Goal: Task Accomplishment & Management: Manage account settings

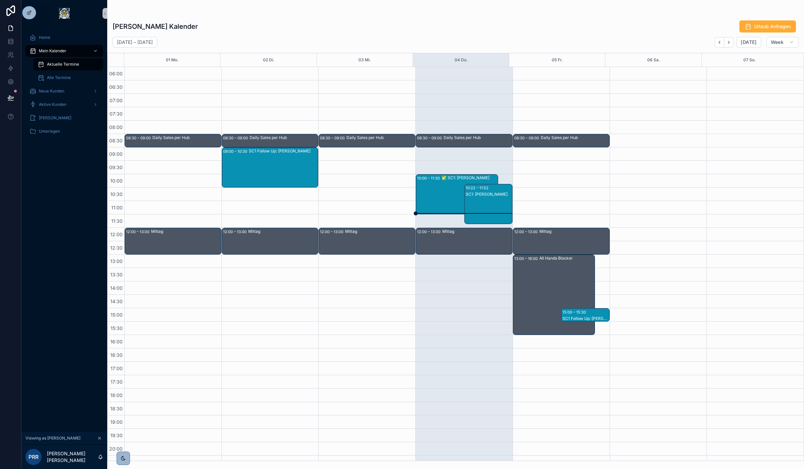
scroll to position [35, 0]
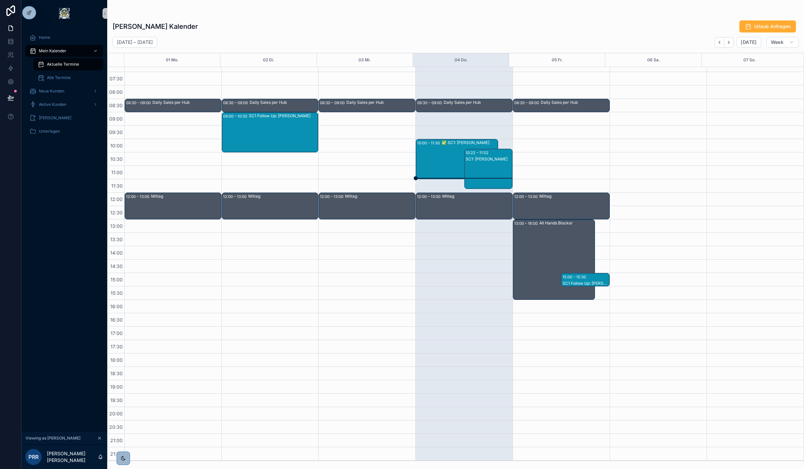
click at [488, 159] on div "SC1: [PERSON_NAME]" at bounding box center [489, 158] width 46 height 5
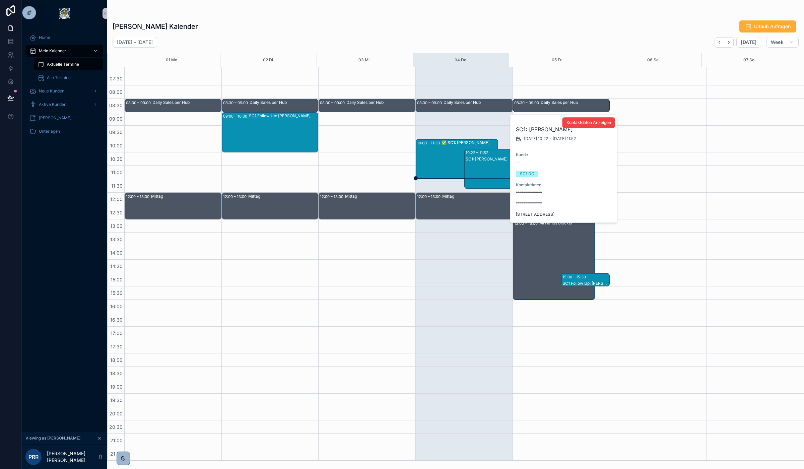
click at [526, 172] on div "SC1 DC" at bounding box center [527, 174] width 14 height 6
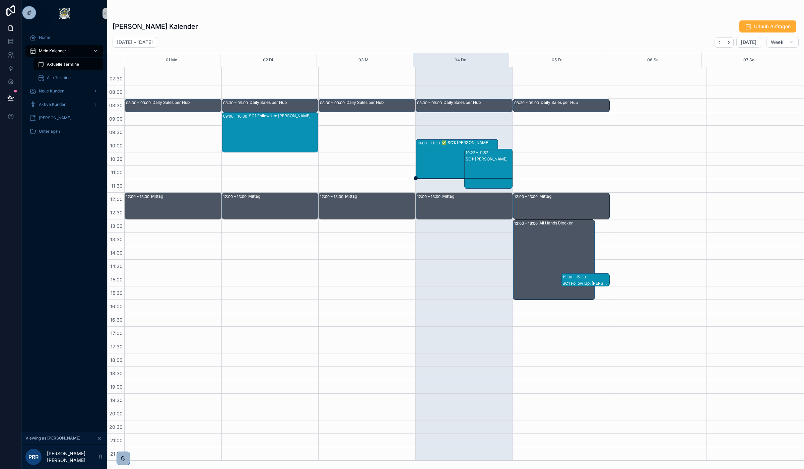
click at [487, 155] on div "10:22 – 11:52 SC1: [PERSON_NAME]" at bounding box center [489, 169] width 48 height 40
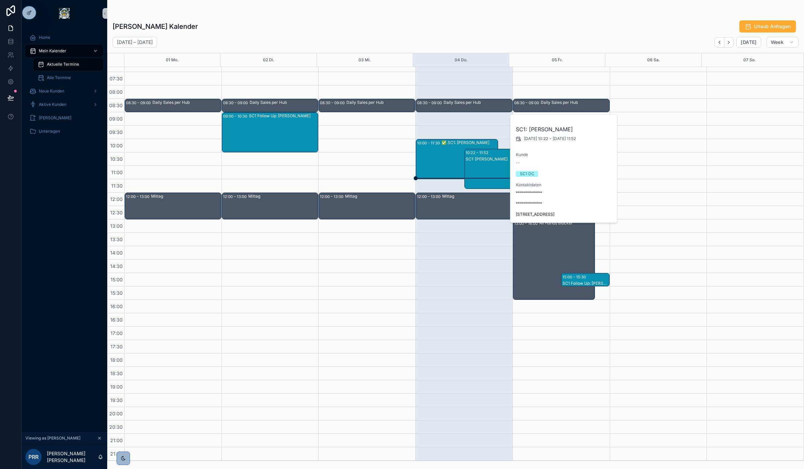
click at [487, 155] on div "10:22 – 11:52 SC1: [PERSON_NAME]" at bounding box center [489, 169] width 48 height 40
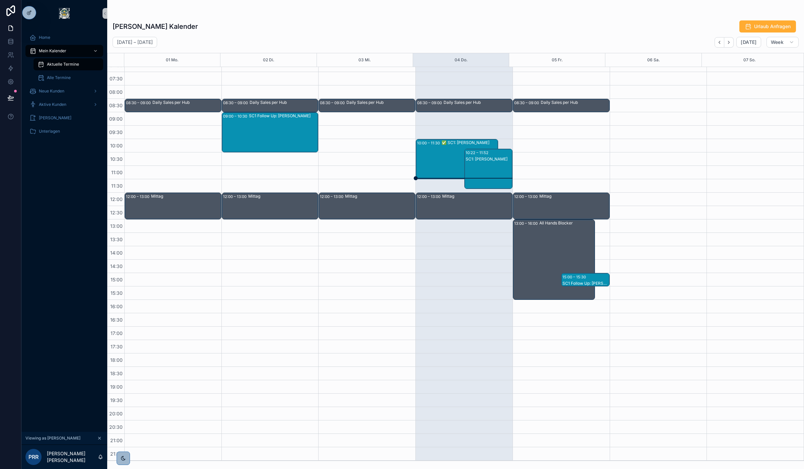
click at [487, 155] on div "10:22 – 11:52 SC1: [PERSON_NAME]" at bounding box center [489, 169] width 48 height 40
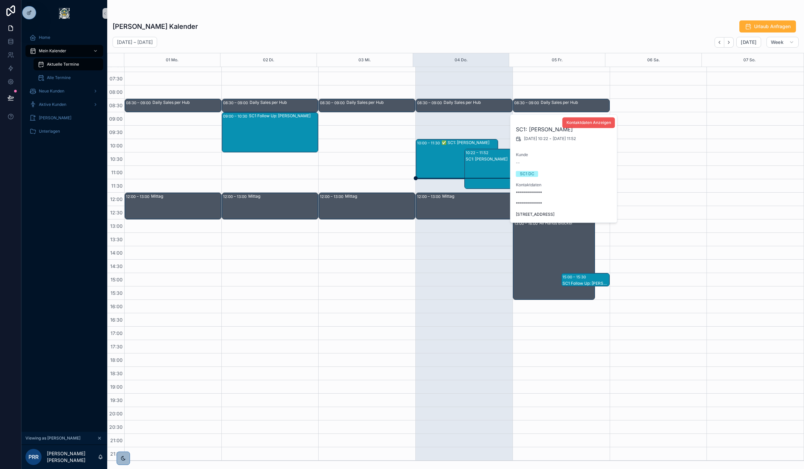
click at [586, 123] on span "Kontaktdaten Anzeigen" at bounding box center [588, 122] width 45 height 5
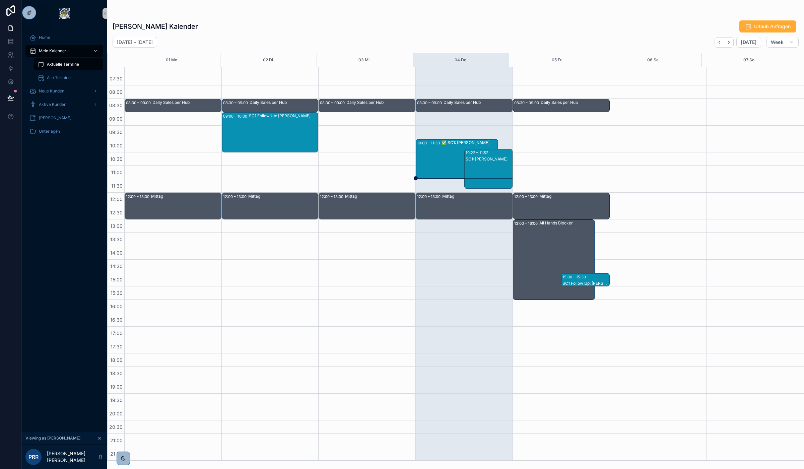
click at [478, 155] on div "10:22 – 11:52" at bounding box center [478, 152] width 24 height 7
click at [464, 141] on div "✅ SC1: [PERSON_NAME]" at bounding box center [469, 142] width 56 height 5
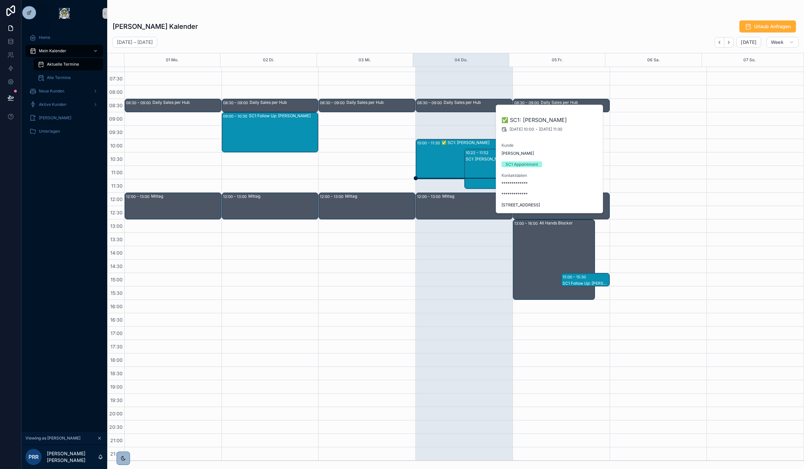
click at [481, 165] on div "SC1: [PERSON_NAME]" at bounding box center [489, 175] width 46 height 39
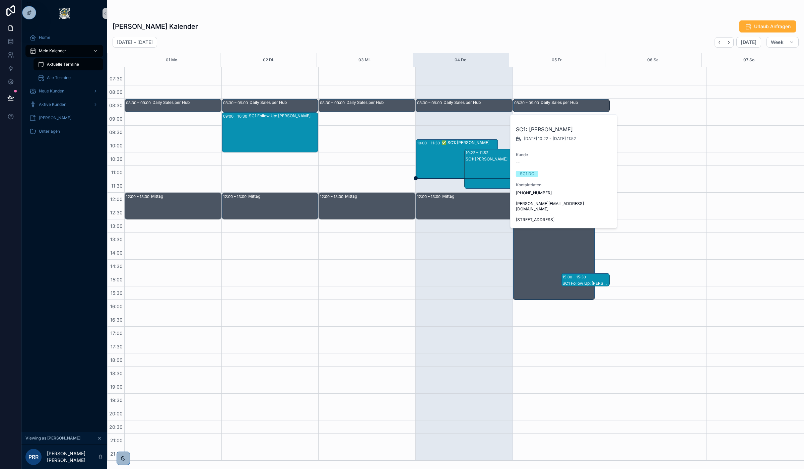
click at [519, 161] on div "--" at bounding box center [564, 162] width 96 height 5
click at [476, 152] on div "10:22 – 11:52" at bounding box center [478, 152] width 24 height 7
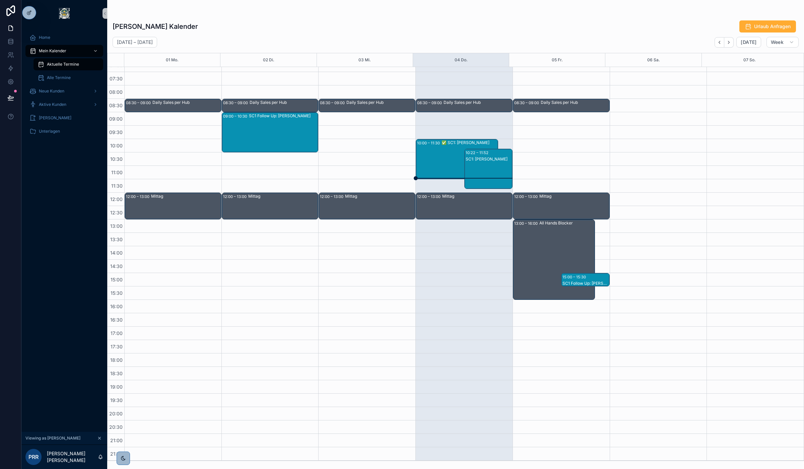
click at [474, 151] on div "10:22 – 11:52" at bounding box center [478, 152] width 24 height 7
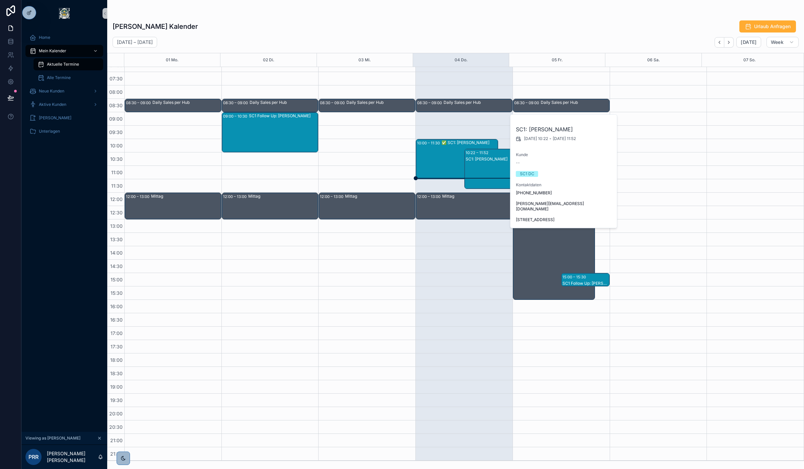
click at [532, 173] on div "SC1 DC" at bounding box center [527, 174] width 14 height 6
drag, startPoint x: 532, startPoint y: 173, endPoint x: 520, endPoint y: 159, distance: 18.0
click at [520, 159] on div "Kunde --" at bounding box center [564, 158] width 96 height 13
click at [530, 174] on div "SC1 DC" at bounding box center [527, 174] width 14 height 6
click at [553, 217] on span "[STREET_ADDRESS]" at bounding box center [564, 219] width 96 height 5
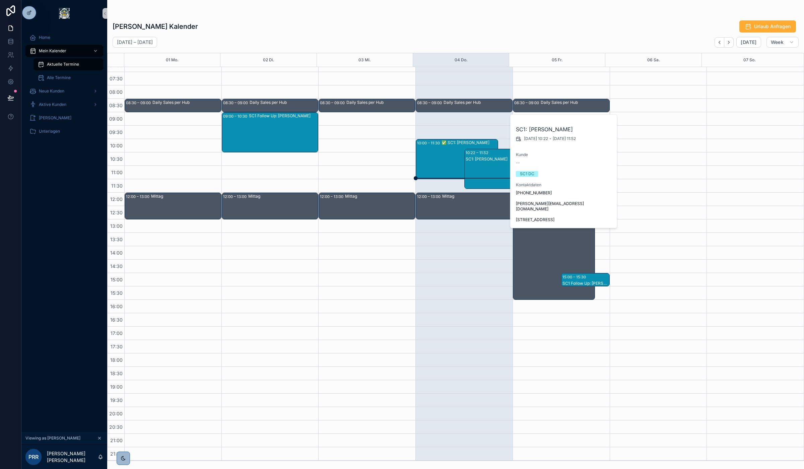
click at [541, 183] on span "Kontaktdaten" at bounding box center [564, 184] width 96 height 5
click at [529, 171] on div "SC1 DC" at bounding box center [527, 174] width 14 height 6
click at [531, 189] on div "Kontaktdaten [PHONE_NUMBER]" at bounding box center [564, 188] width 96 height 13
click at [480, 159] on div "SC1: [PERSON_NAME]" at bounding box center [489, 158] width 46 height 5
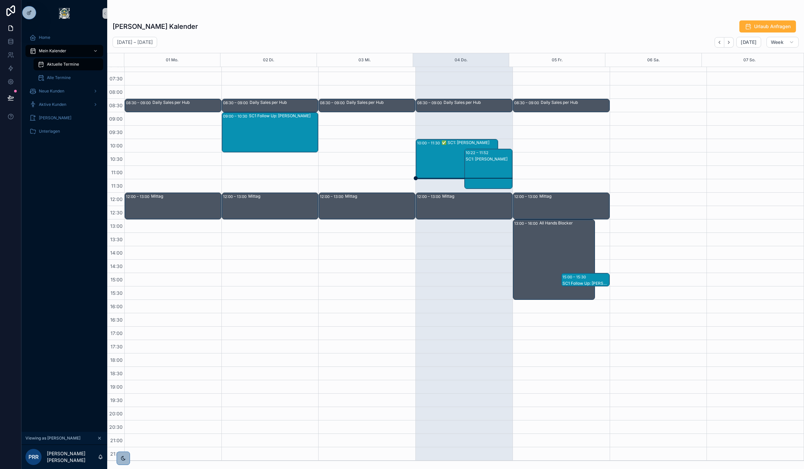
click at [480, 159] on div "SC1: [PERSON_NAME]" at bounding box center [489, 158] width 46 height 5
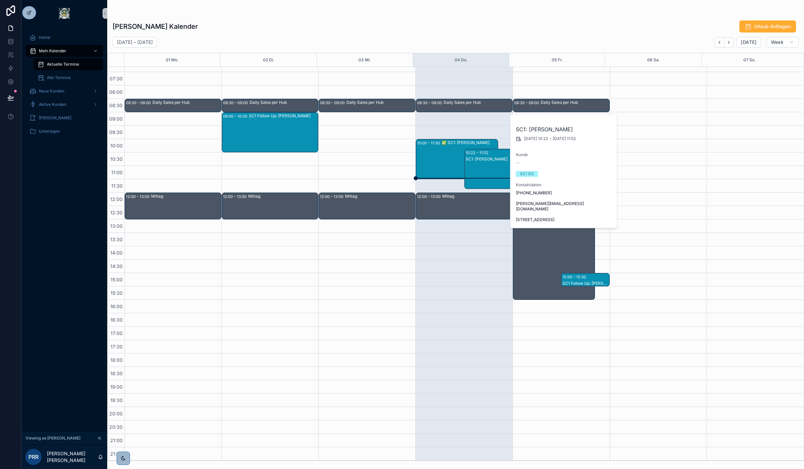
click at [533, 131] on h2 "SC1: [PERSON_NAME]" at bounding box center [564, 129] width 96 height 8
click at [486, 158] on div "SC1: [PERSON_NAME]" at bounding box center [489, 158] width 46 height 5
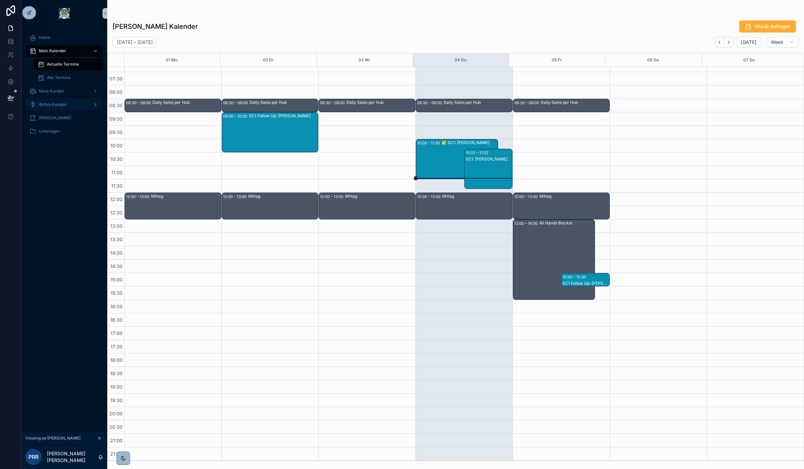
click at [62, 104] on span "Aktive Kunden" at bounding box center [52, 104] width 27 height 5
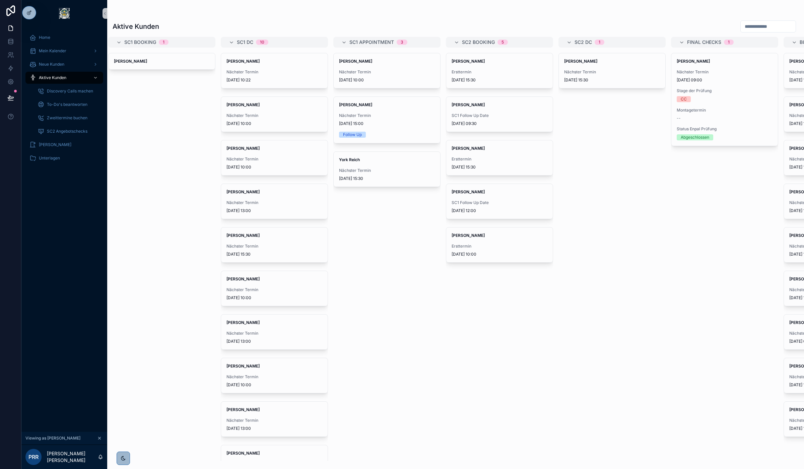
scroll to position [0, 5]
click at [240, 66] on div "[PERSON_NAME] Nächster Termin [DATE] 10:22" at bounding box center [273, 70] width 106 height 35
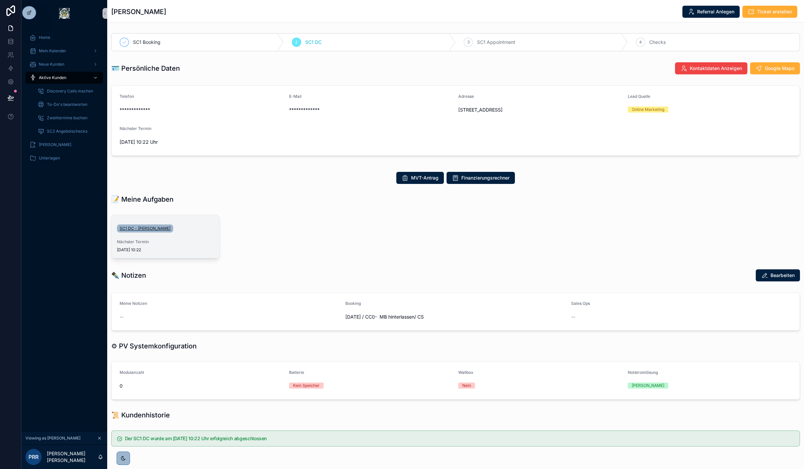
click at [148, 231] on span "SC1 DC - [PERSON_NAME]" at bounding box center [145, 228] width 51 height 5
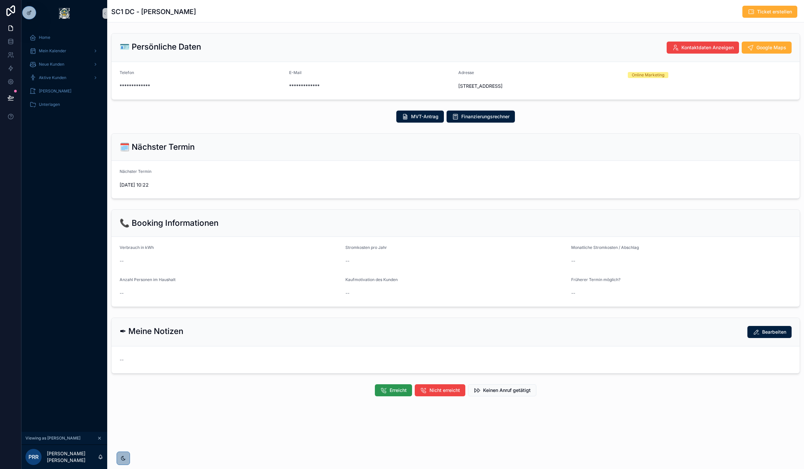
click at [388, 390] on button "Erreicht" at bounding box center [393, 390] width 37 height 12
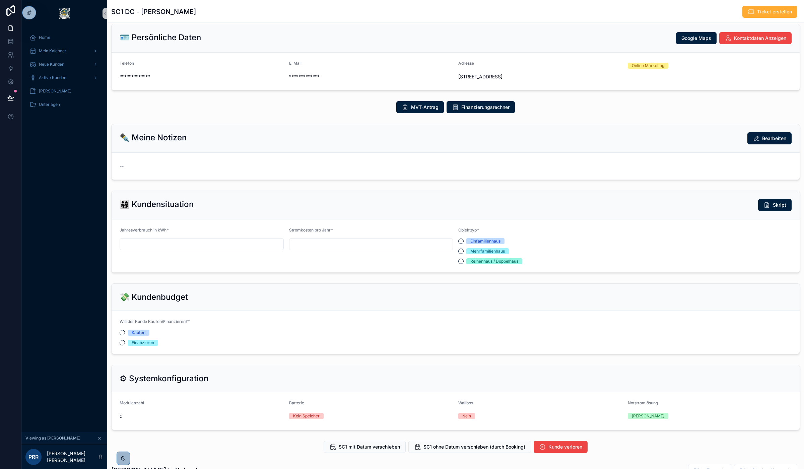
scroll to position [10, 0]
click at [361, 449] on span "SC1 mit Datum verschieben" at bounding box center [369, 446] width 61 height 7
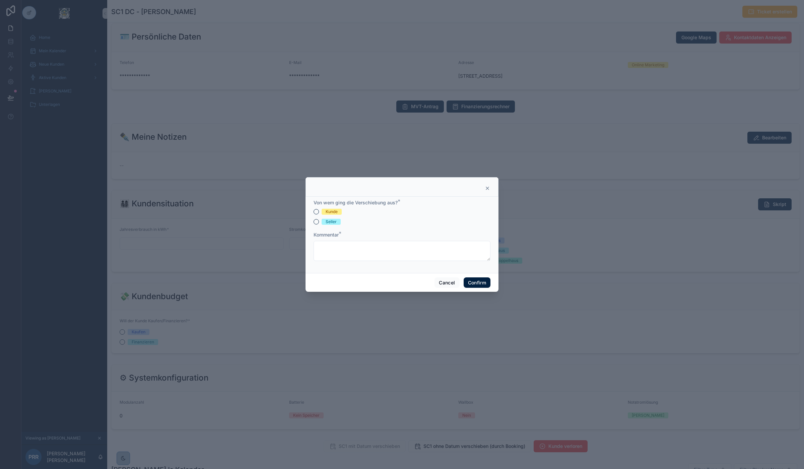
click at [324, 221] on span "Seller" at bounding box center [331, 222] width 19 height 6
click at [319, 221] on button "Seller" at bounding box center [315, 221] width 5 height 5
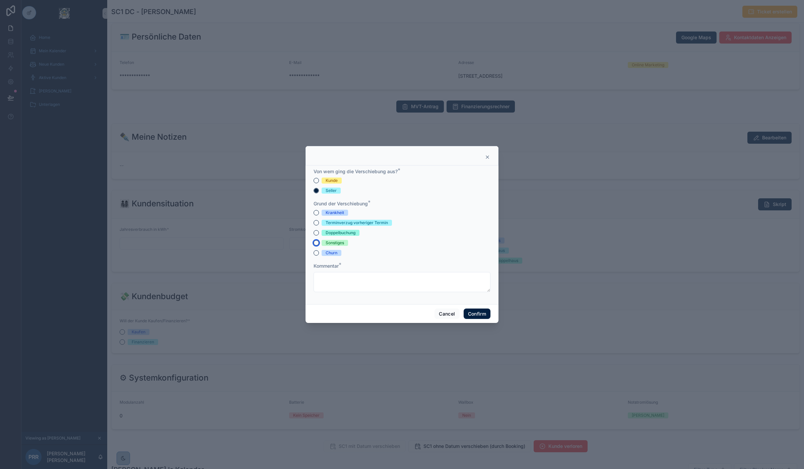
click at [318, 241] on button "Sonstiges" at bounding box center [315, 242] width 5 height 5
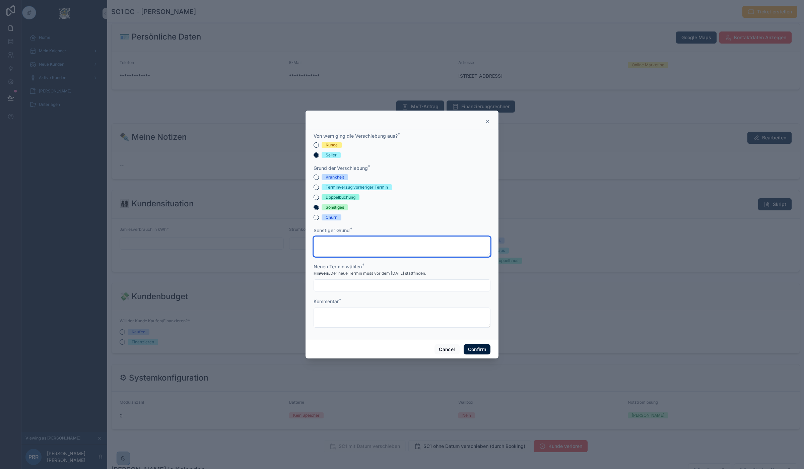
click at [334, 245] on textarea at bounding box center [401, 246] width 177 height 20
type textarea "*"
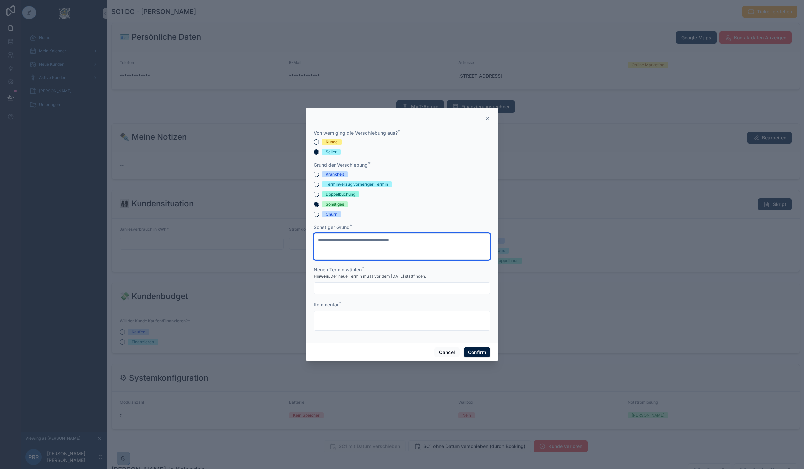
type textarea "**********"
click at [342, 289] on input "text" at bounding box center [402, 288] width 176 height 9
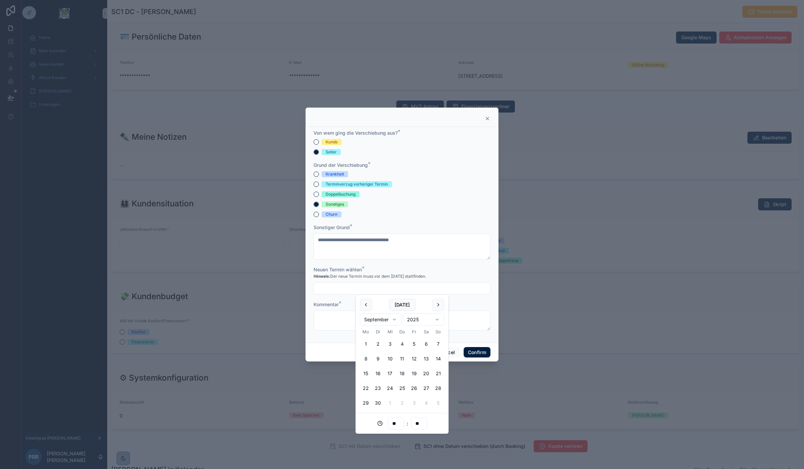
click at [427, 344] on button "6" at bounding box center [426, 344] width 12 height 12
click at [343, 289] on input "**********" at bounding box center [402, 288] width 176 height 9
type input "**********"
type input "**"
type input "**********"
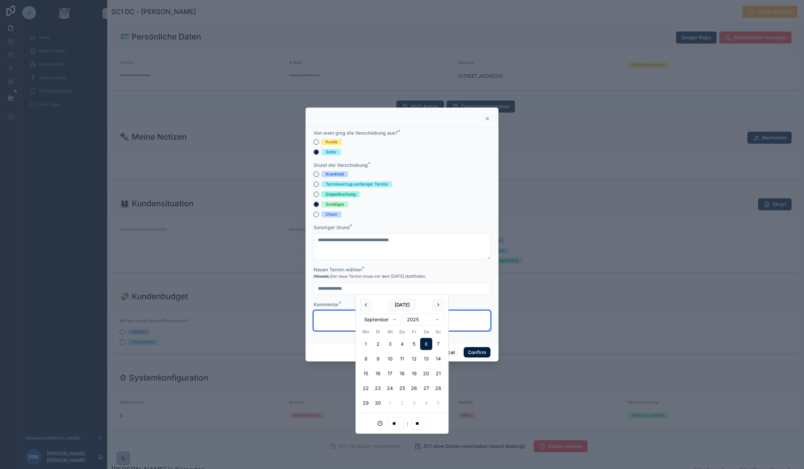
click at [331, 323] on textarea at bounding box center [401, 320] width 177 height 20
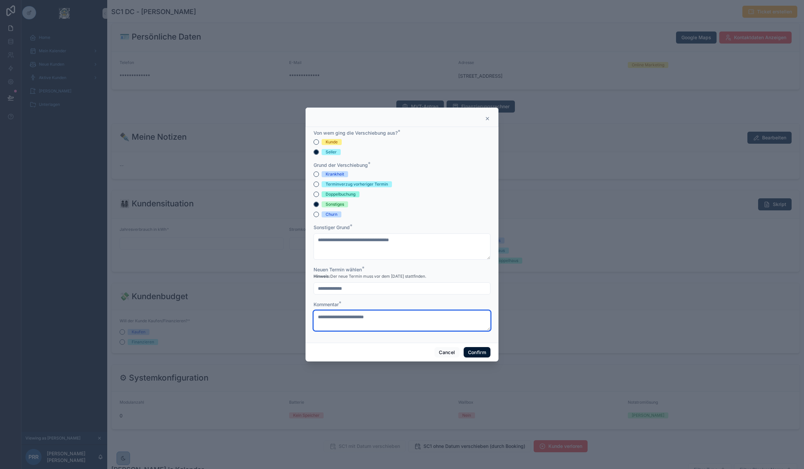
type textarea "**********"
click at [481, 350] on button "Confirm" at bounding box center [476, 352] width 27 height 11
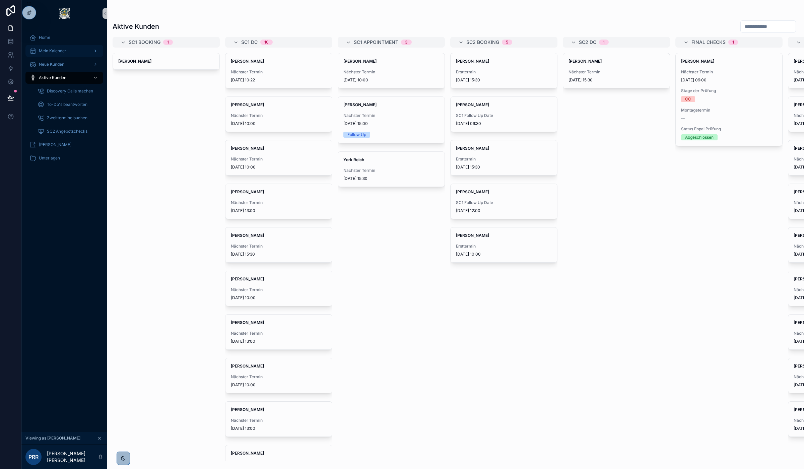
click at [63, 48] on div "Mein Kalender" at bounding box center [64, 51] width 70 height 11
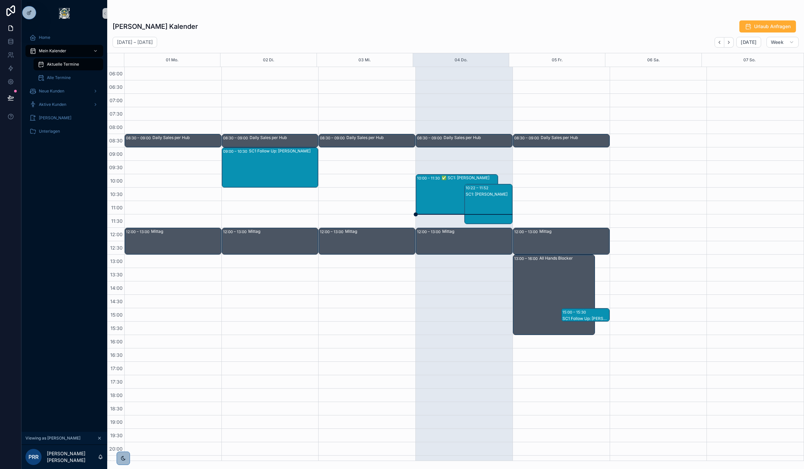
scroll to position [35, 0]
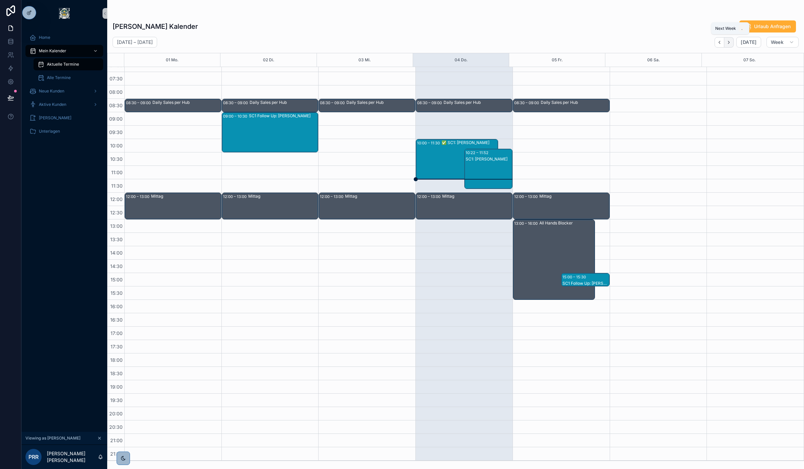
click at [730, 43] on icon "Next" at bounding box center [728, 42] width 5 height 5
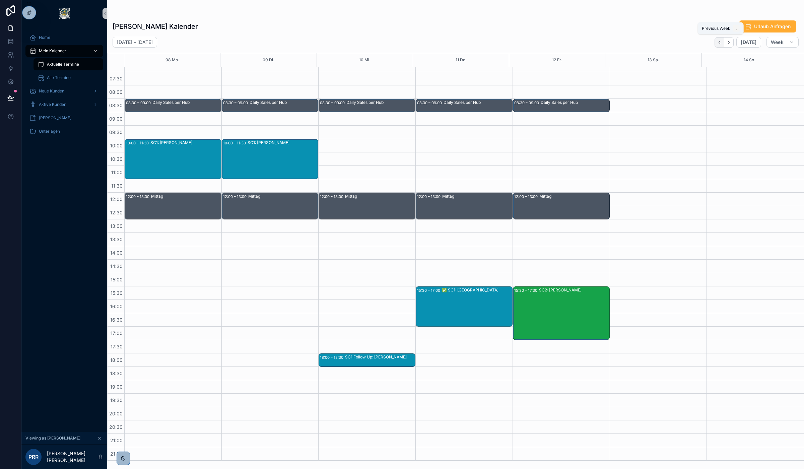
click at [719, 46] on button "Back" at bounding box center [719, 42] width 10 height 10
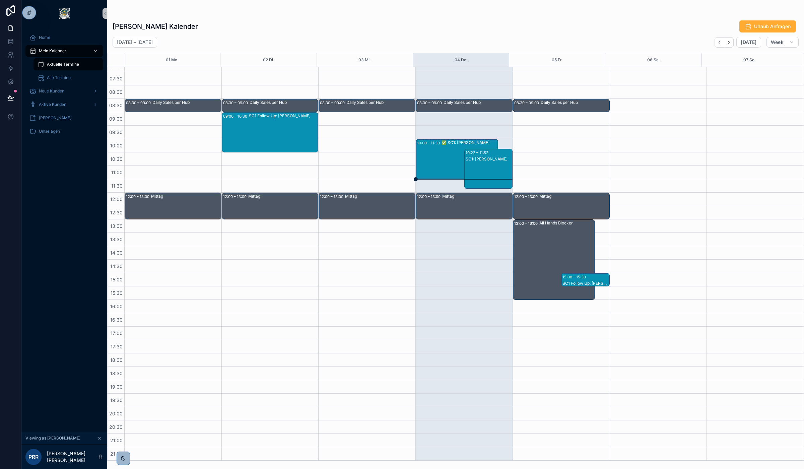
click at [475, 160] on div "SC1: [PERSON_NAME]" at bounding box center [489, 158] width 46 height 5
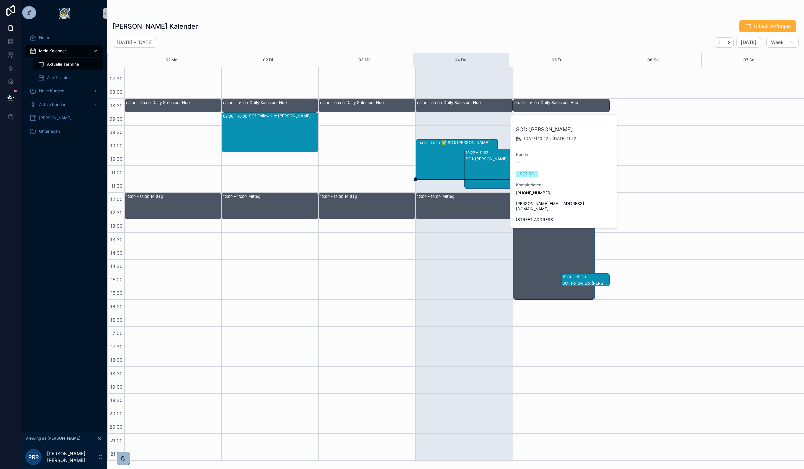
click at [575, 177] on div "SC1: [PERSON_NAME] [DATE] 10:22 - [DATE] 11:52 Kunde -- SC1 DC Kontaktdaten [PH…" at bounding box center [563, 171] width 107 height 113
click at [733, 41] on button "Next" at bounding box center [728, 42] width 9 height 10
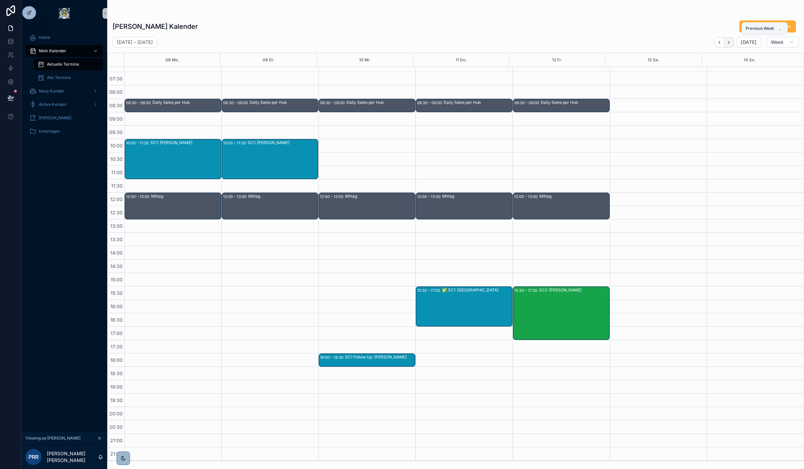
click at [726, 40] on button "Next" at bounding box center [728, 42] width 9 height 10
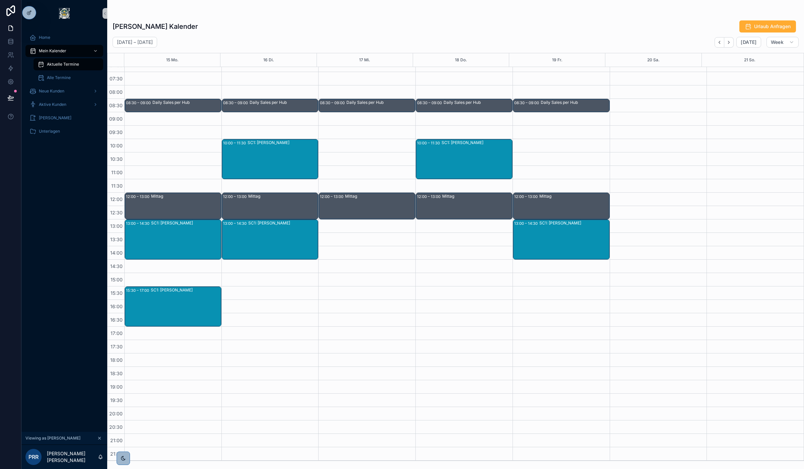
click at [538, 148] on div "08:30 – 09:00 Daily Sales per Hub 12:00 – 13:00 Mittag 13:00 – 14:30 SC1: [PERS…" at bounding box center [560, 246] width 97 height 429
click at [719, 44] on icon "Back" at bounding box center [719, 42] width 5 height 5
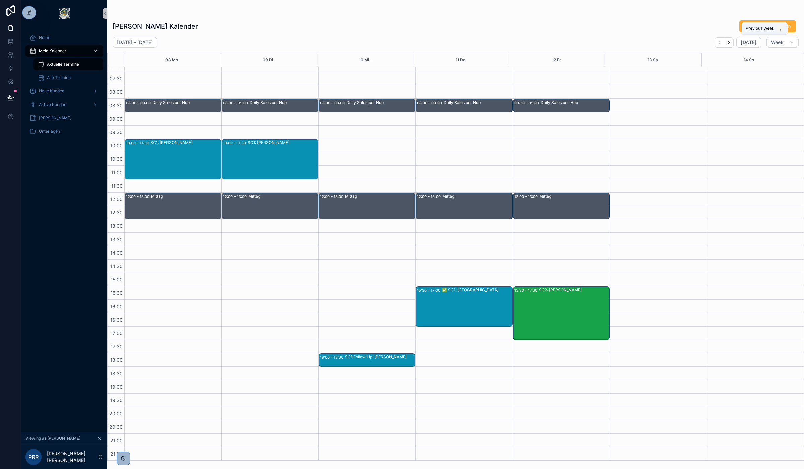
click at [719, 44] on icon "Back" at bounding box center [719, 42] width 5 height 5
